Goal: Navigation & Orientation: Find specific page/section

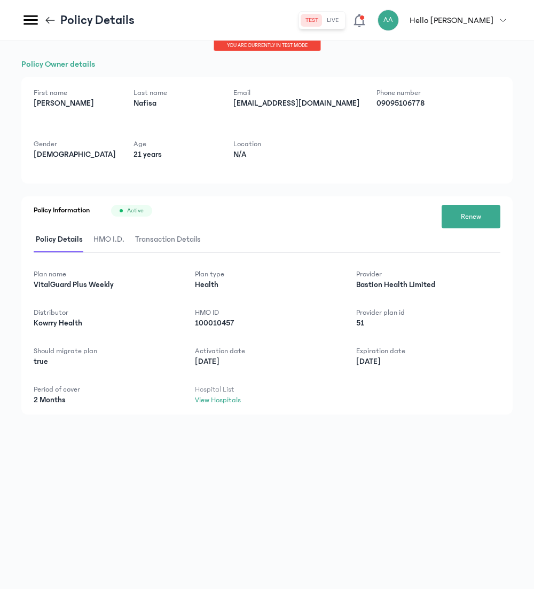
click at [27, 20] on icon at bounding box center [30, 20] width 14 height 10
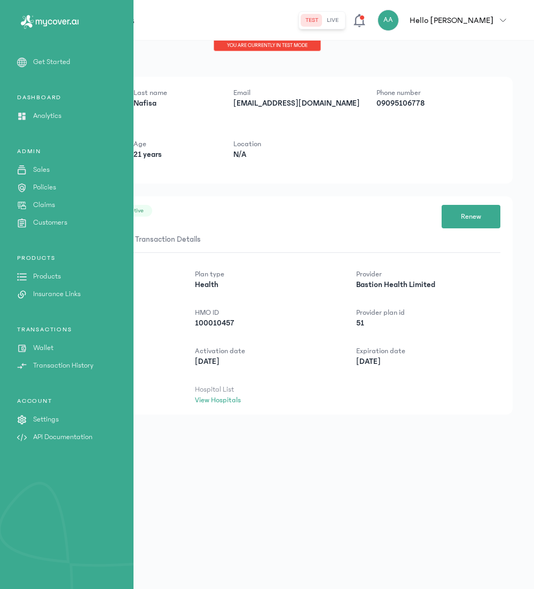
click at [38, 169] on p "Sales" at bounding box center [41, 169] width 17 height 11
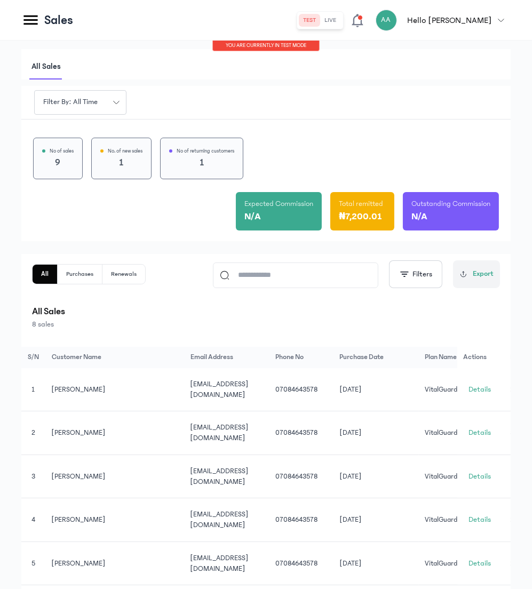
click at [32, 14] on icon at bounding box center [30, 20] width 19 height 19
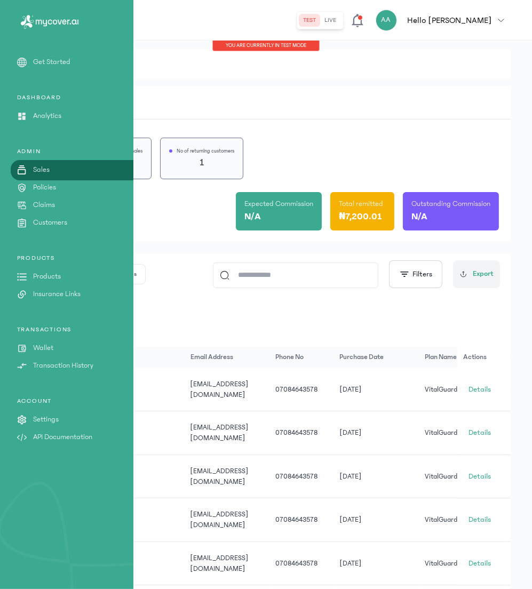
click at [41, 188] on p "Policies" at bounding box center [44, 187] width 23 height 11
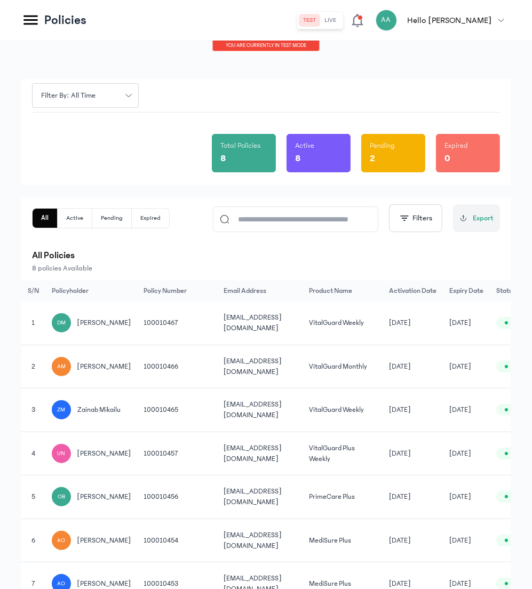
click at [31, 25] on icon at bounding box center [30, 20] width 19 height 19
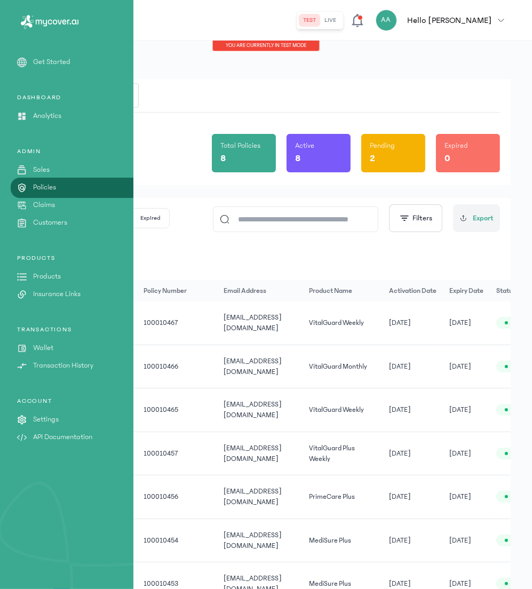
click at [50, 167] on link "Sales" at bounding box center [66, 169] width 133 height 11
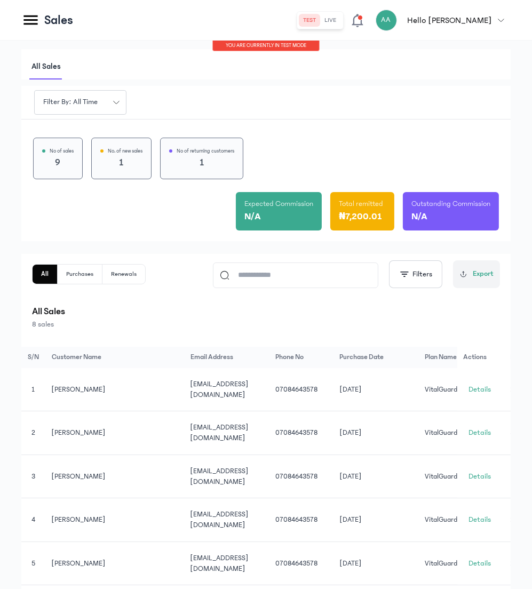
click at [26, 18] on icon at bounding box center [30, 20] width 19 height 19
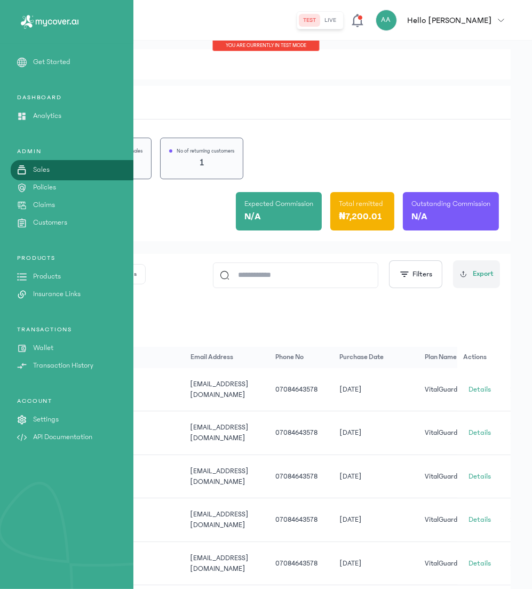
click at [320, 108] on div "Filter by: all time" at bounding box center [265, 103] width 489 height 34
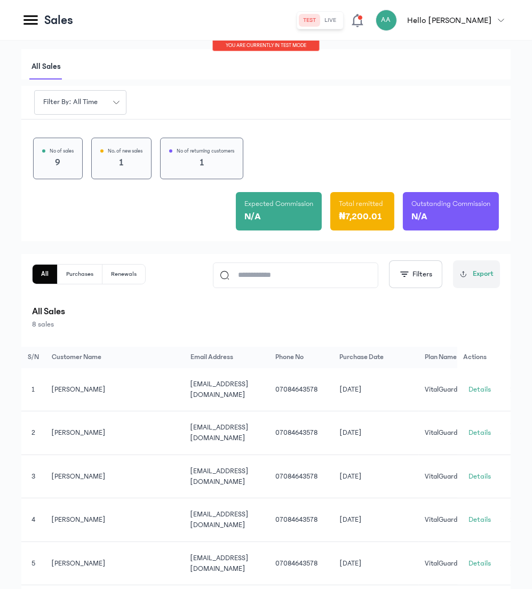
click at [33, 19] on icon at bounding box center [30, 20] width 19 height 19
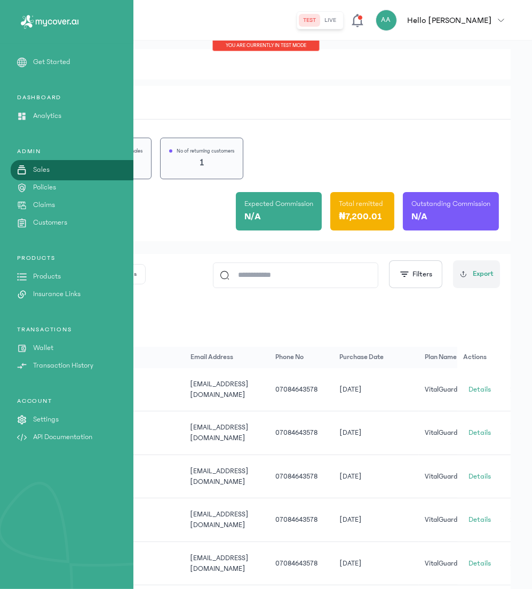
click at [243, 75] on div "All sales" at bounding box center [265, 64] width 489 height 30
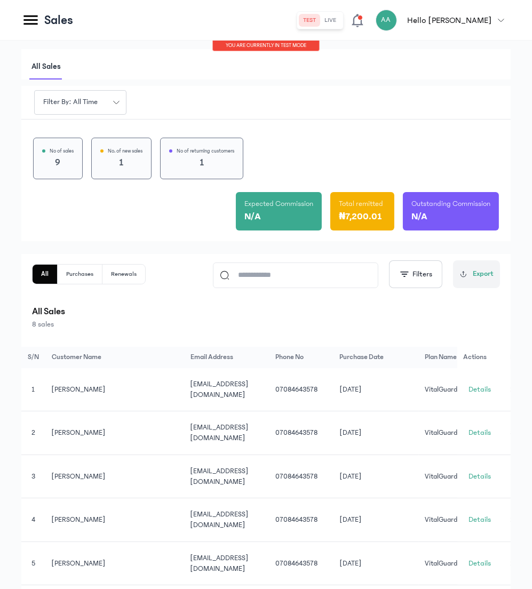
click at [35, 14] on icon at bounding box center [30, 20] width 19 height 19
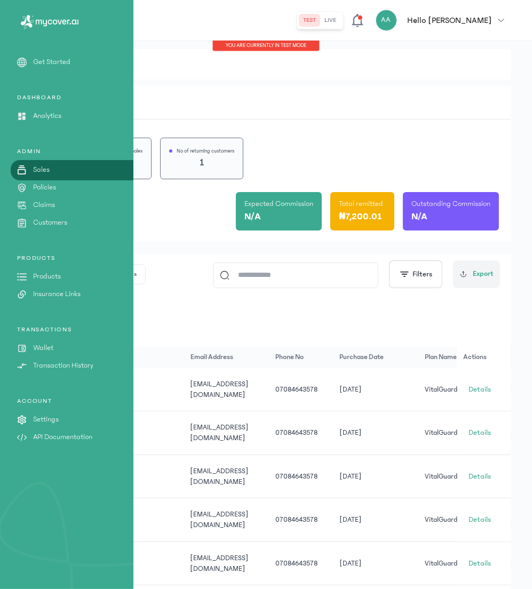
click at [61, 114] on p "Analytics" at bounding box center [47, 115] width 28 height 11
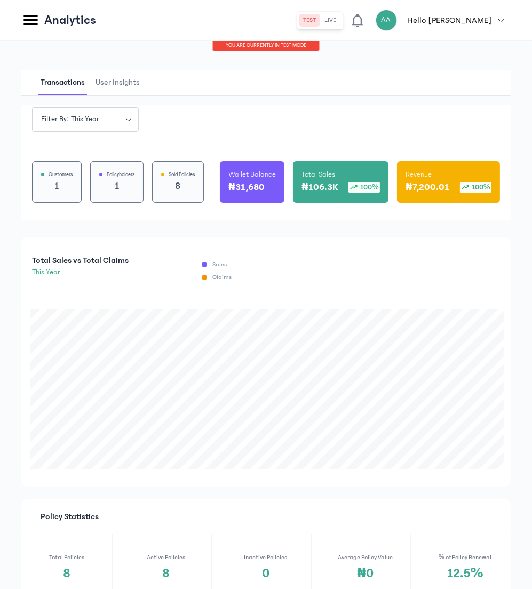
click at [157, 46] on div "You are currently in TEST MODE" at bounding box center [266, 46] width 532 height 11
